Goal: Task Accomplishment & Management: Manage account settings

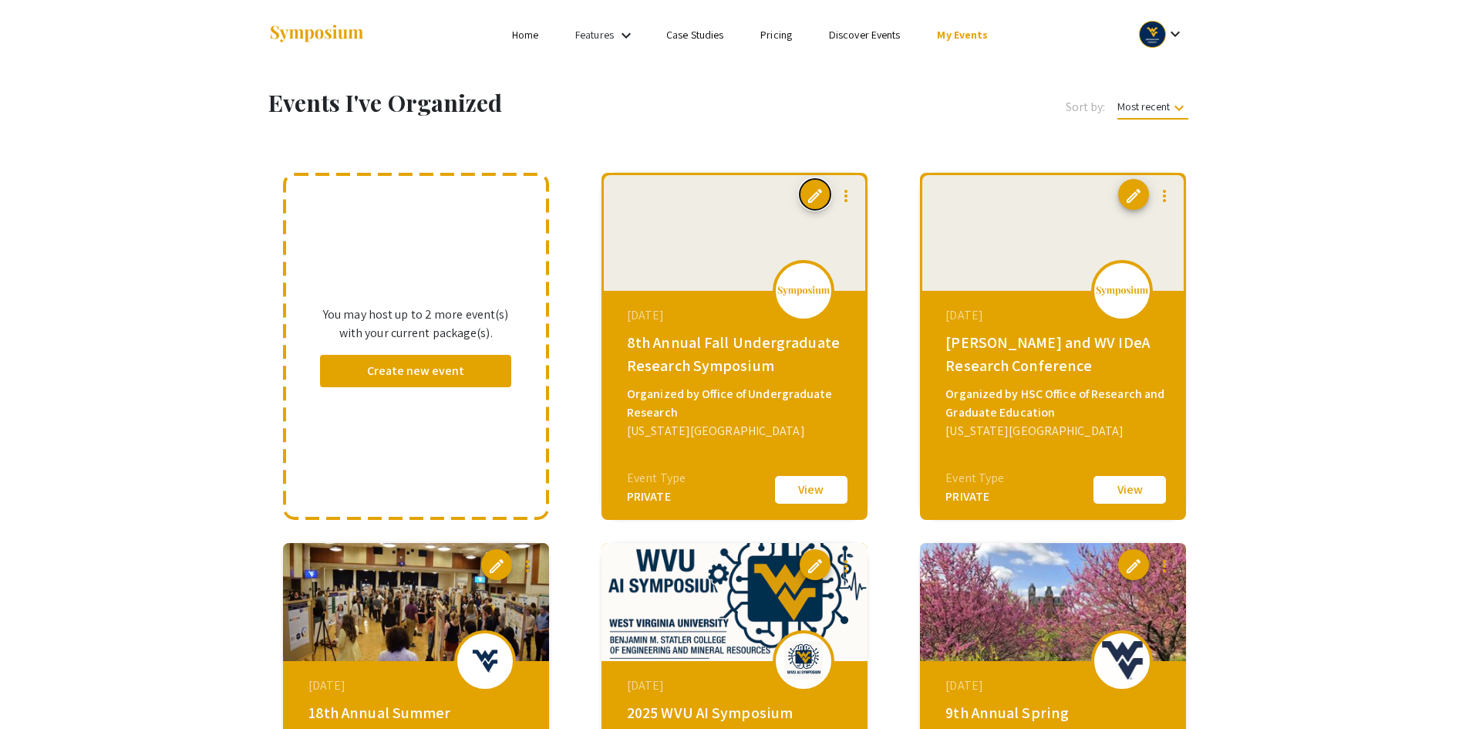
click at [819, 193] on span "edit" at bounding box center [815, 196] width 19 height 19
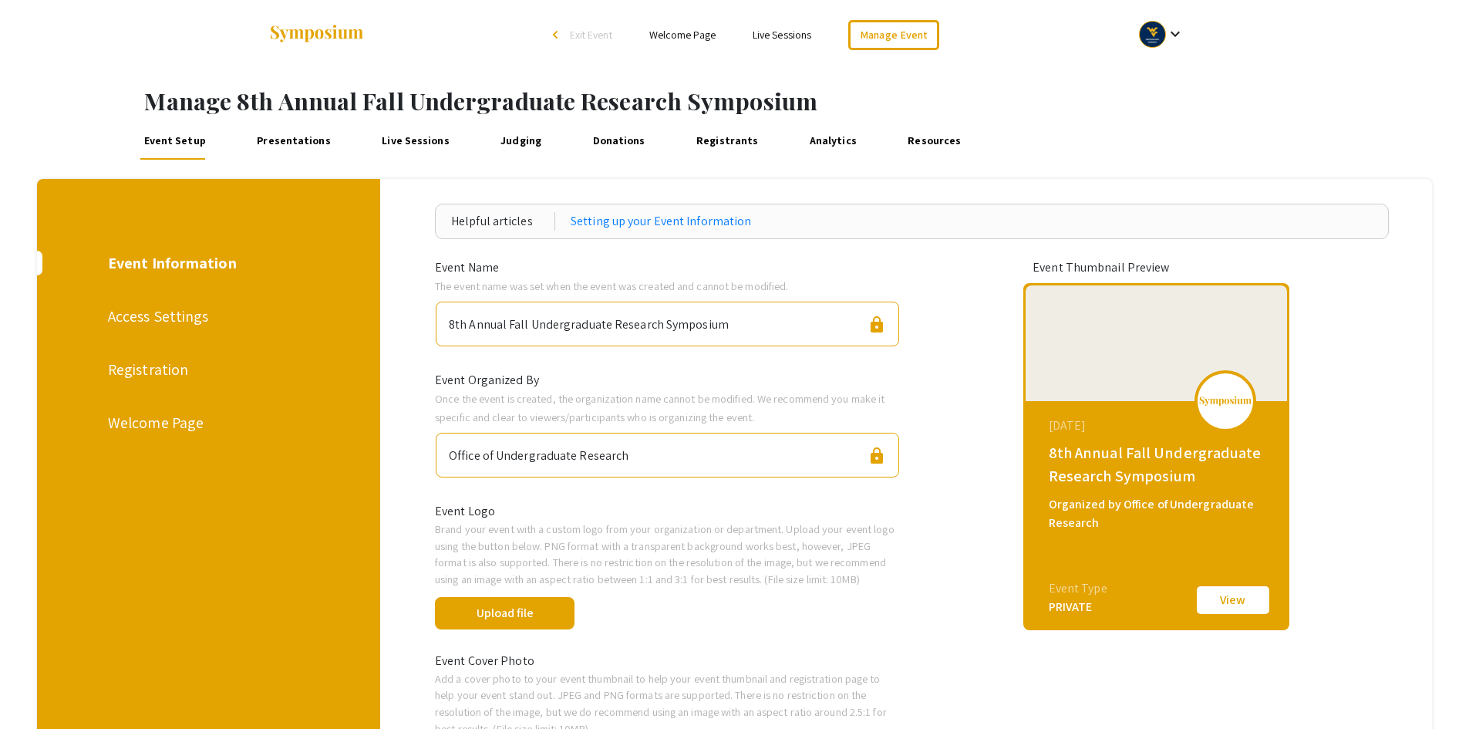
drag, startPoint x: 727, startPoint y: 324, endPoint x: 432, endPoint y: 332, distance: 295.5
click at [432, 332] on div "8th Annual Fall Undergraduate Research Symposium lock" at bounding box center [667, 323] width 488 height 57
copy div "8th Annual Fall Undergraduate Research Symposium"
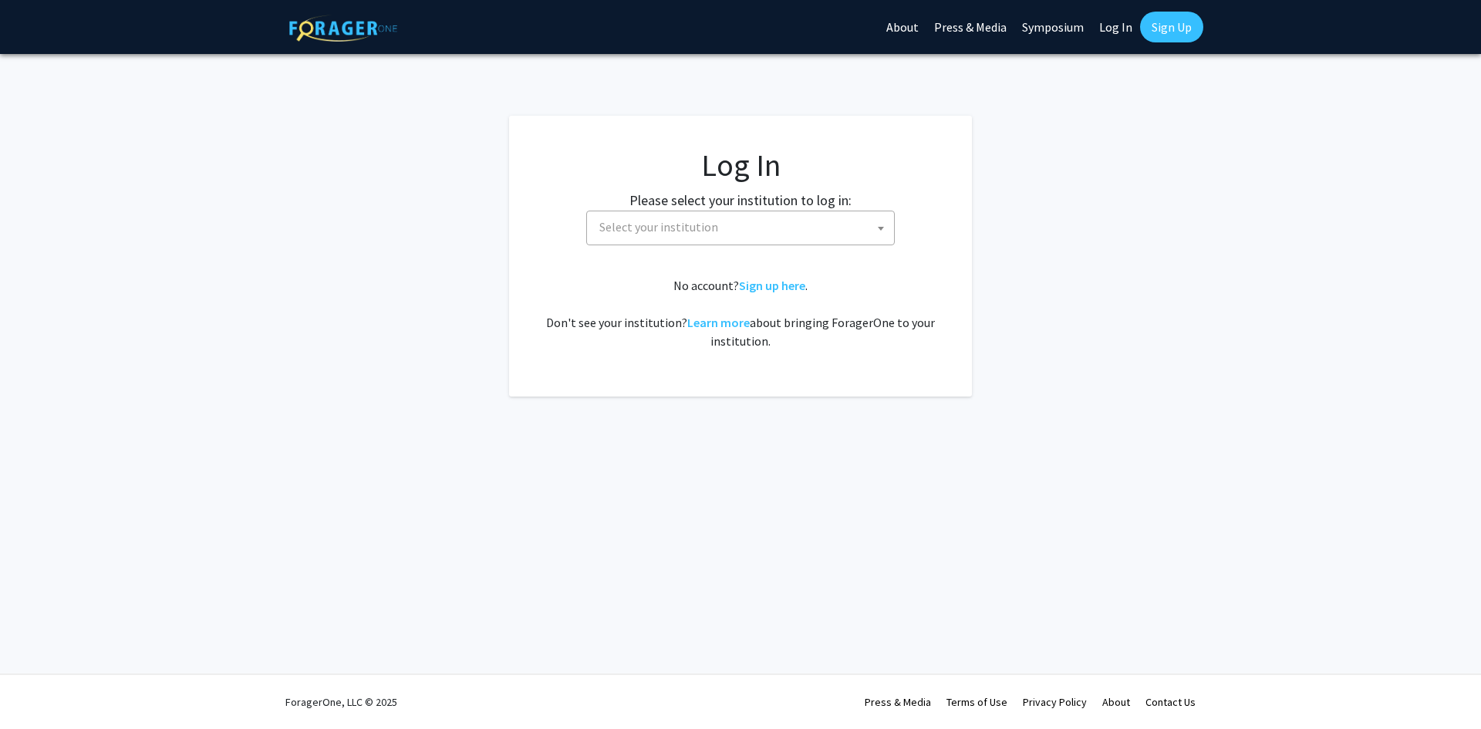
select select
